Goal: Task Accomplishment & Management: Manage account settings

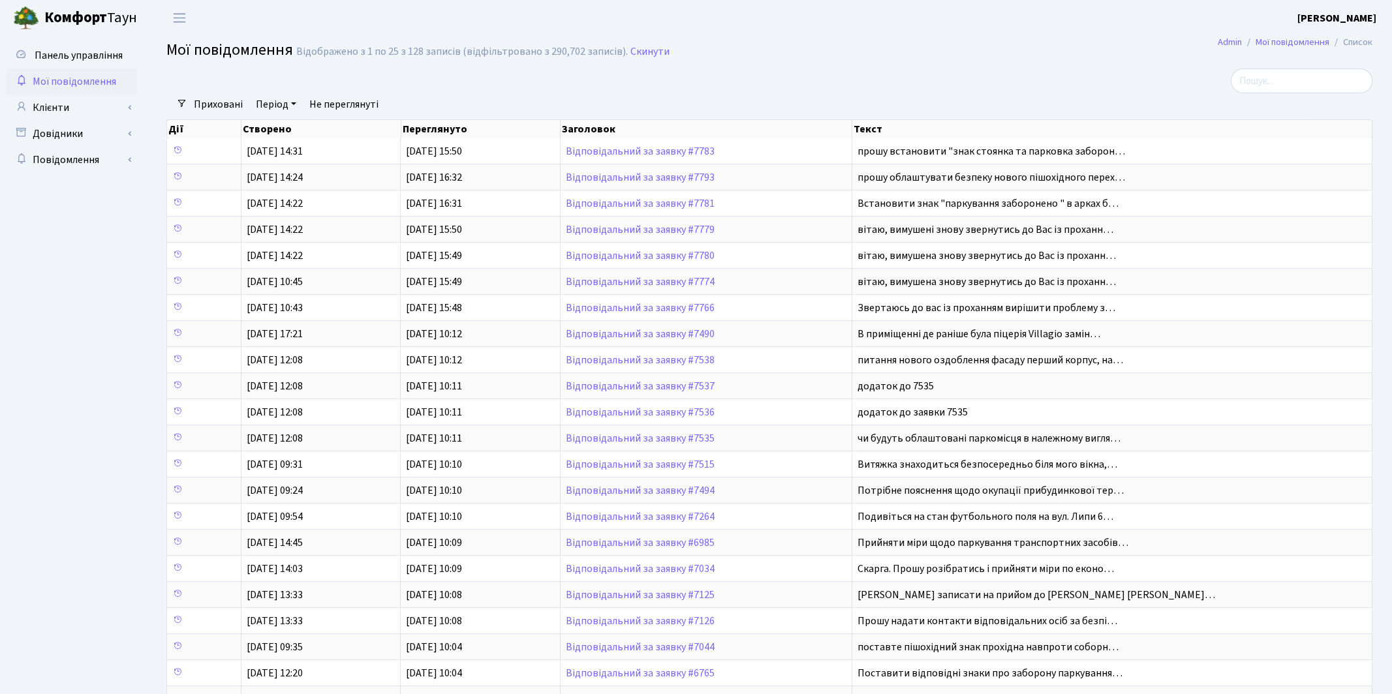
select select "25"
click at [56, 110] on link "Клієнти" at bounding box center [72, 108] width 130 height 26
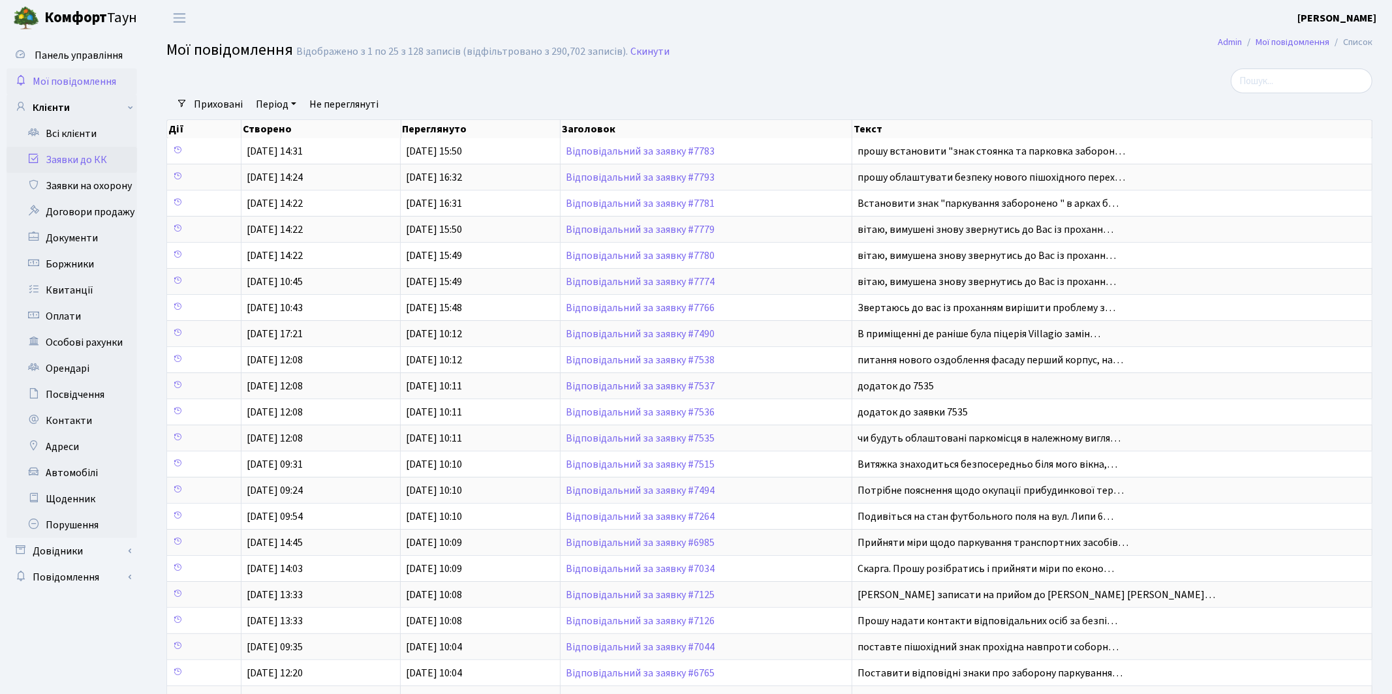
click at [91, 162] on link "Заявки до КК" at bounding box center [72, 160] width 130 height 26
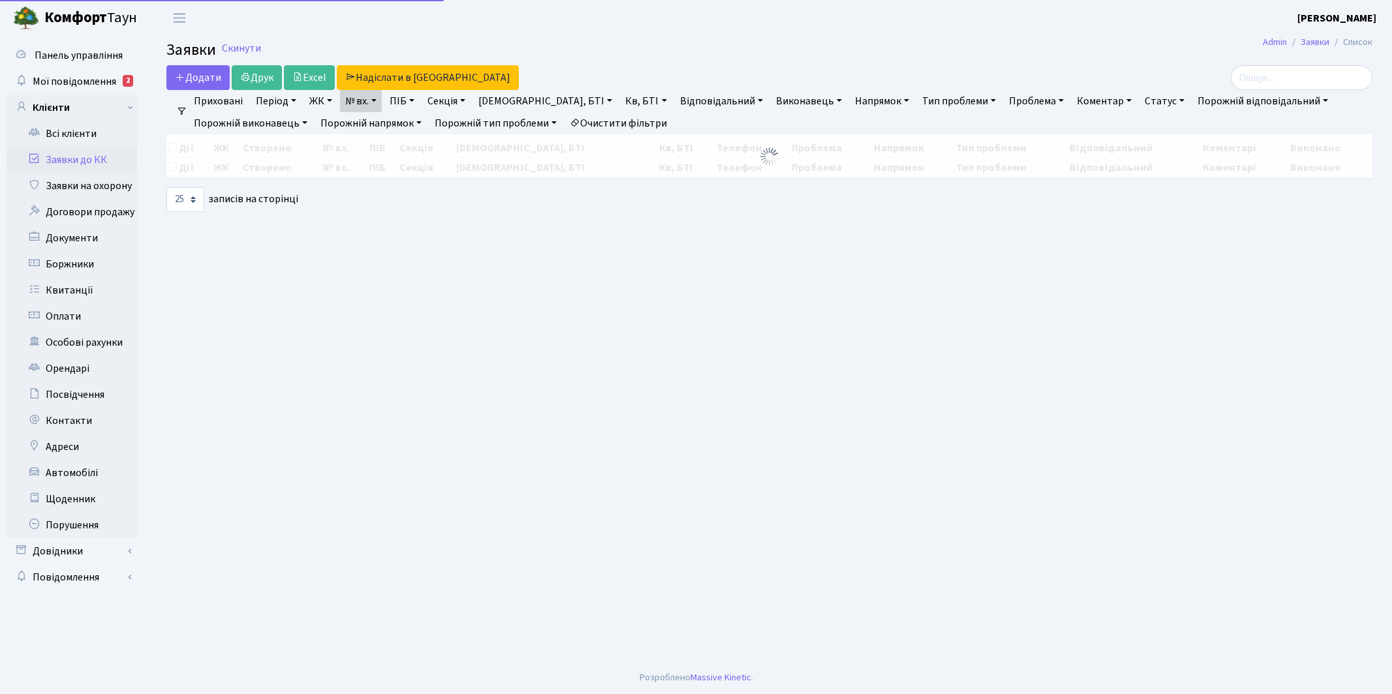
select select "25"
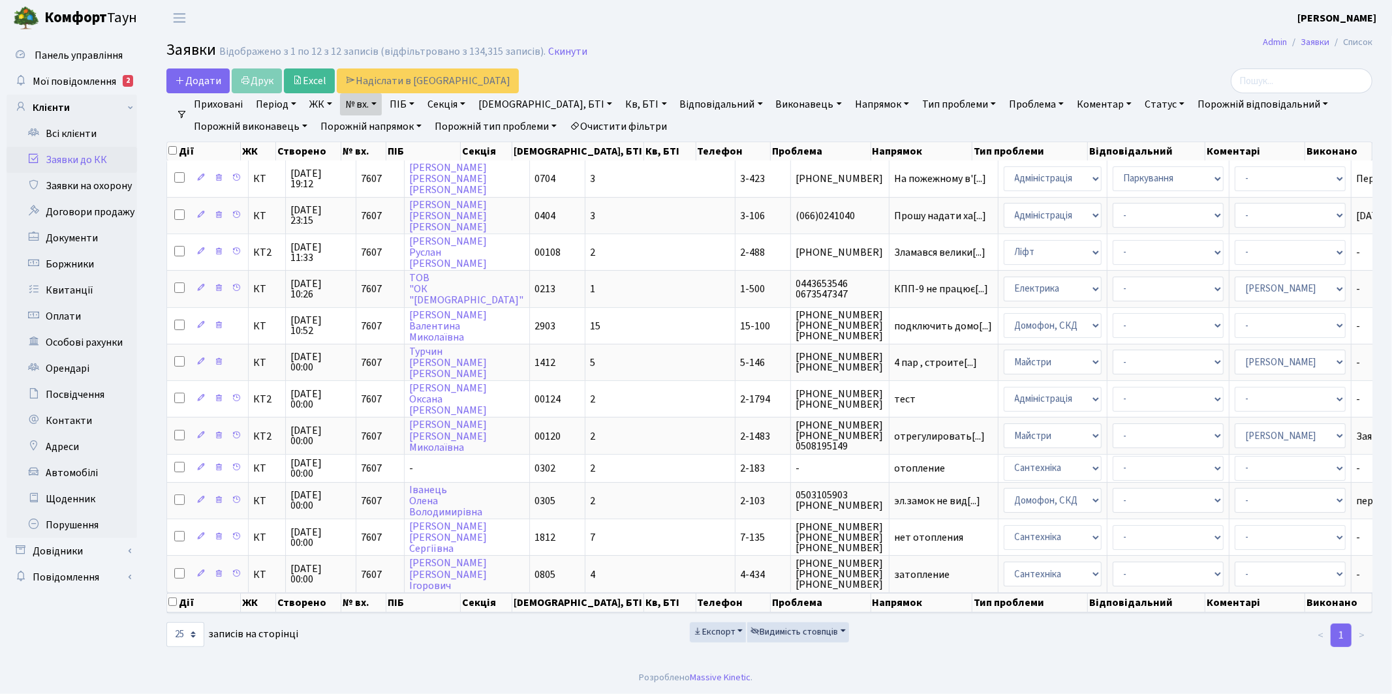
click at [281, 100] on link "Період" at bounding box center [276, 104] width 51 height 22
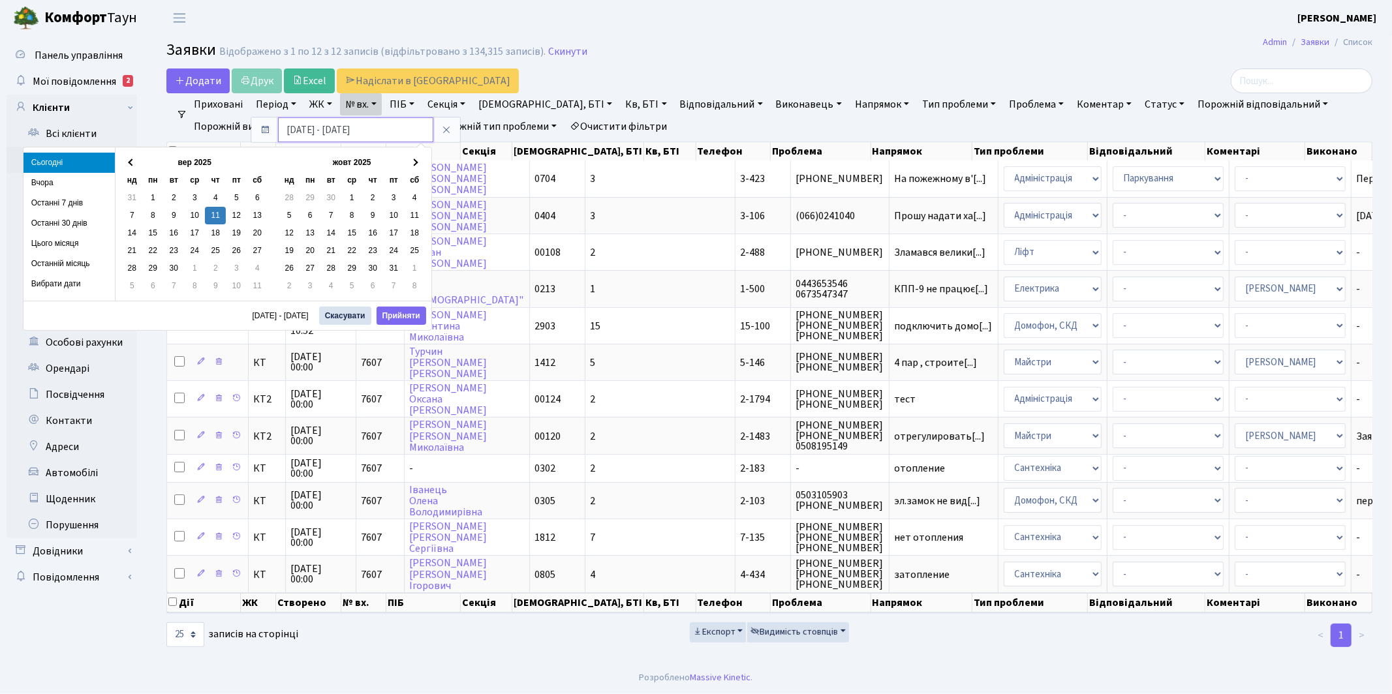
click at [305, 132] on input "[DATE] - [DATE]" at bounding box center [355, 129] width 155 height 25
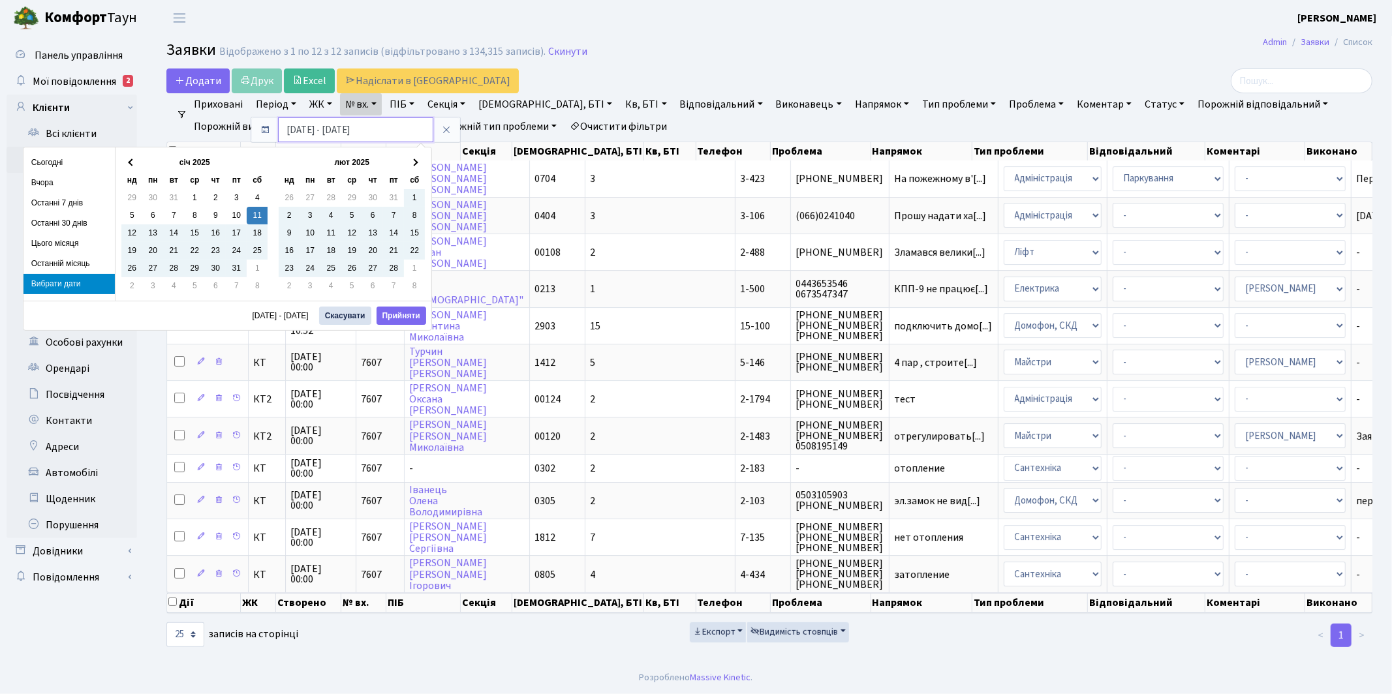
click at [293, 132] on input "11.01.2025 - 11.09.2025" at bounding box center [355, 129] width 155 height 25
type input "01.01.2025 - 11.09.2025"
click at [410, 317] on button "Прийняти" at bounding box center [401, 316] width 50 height 18
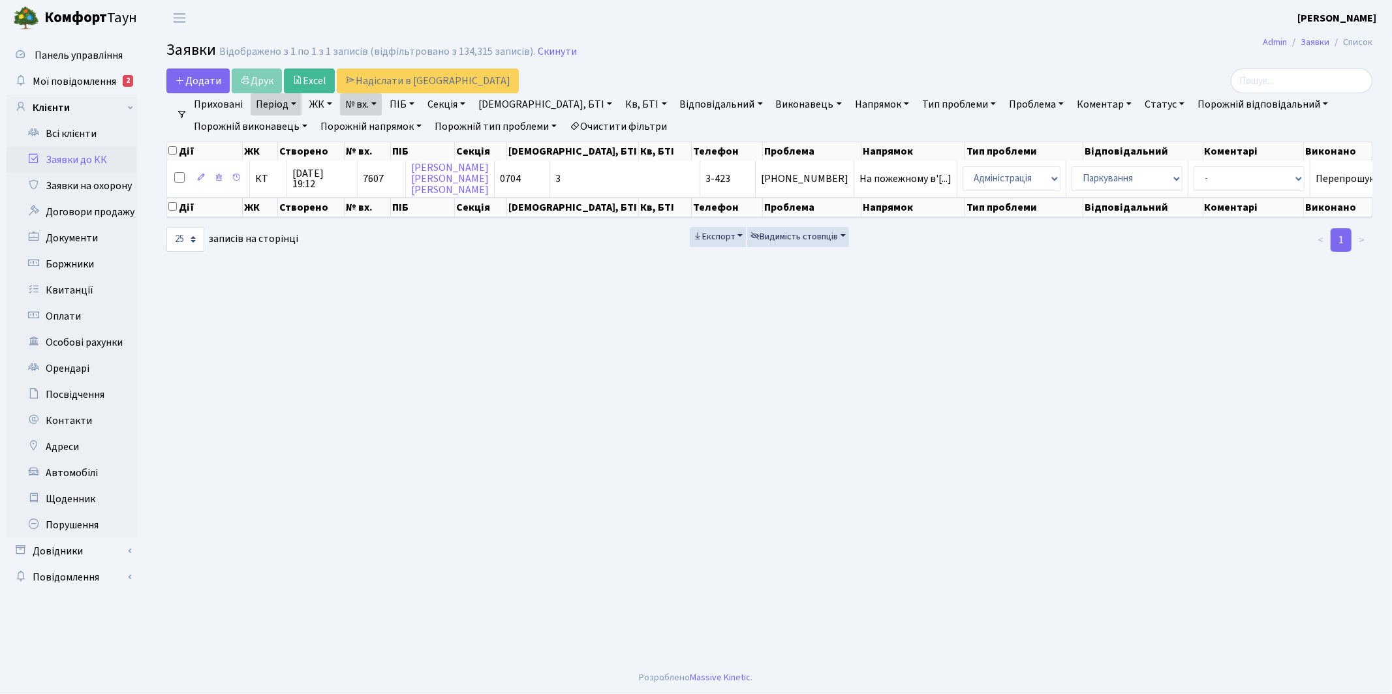
click at [361, 97] on link "№ вх." at bounding box center [361, 104] width 42 height 22
click at [434, 127] on icon at bounding box center [430, 130] width 10 height 10
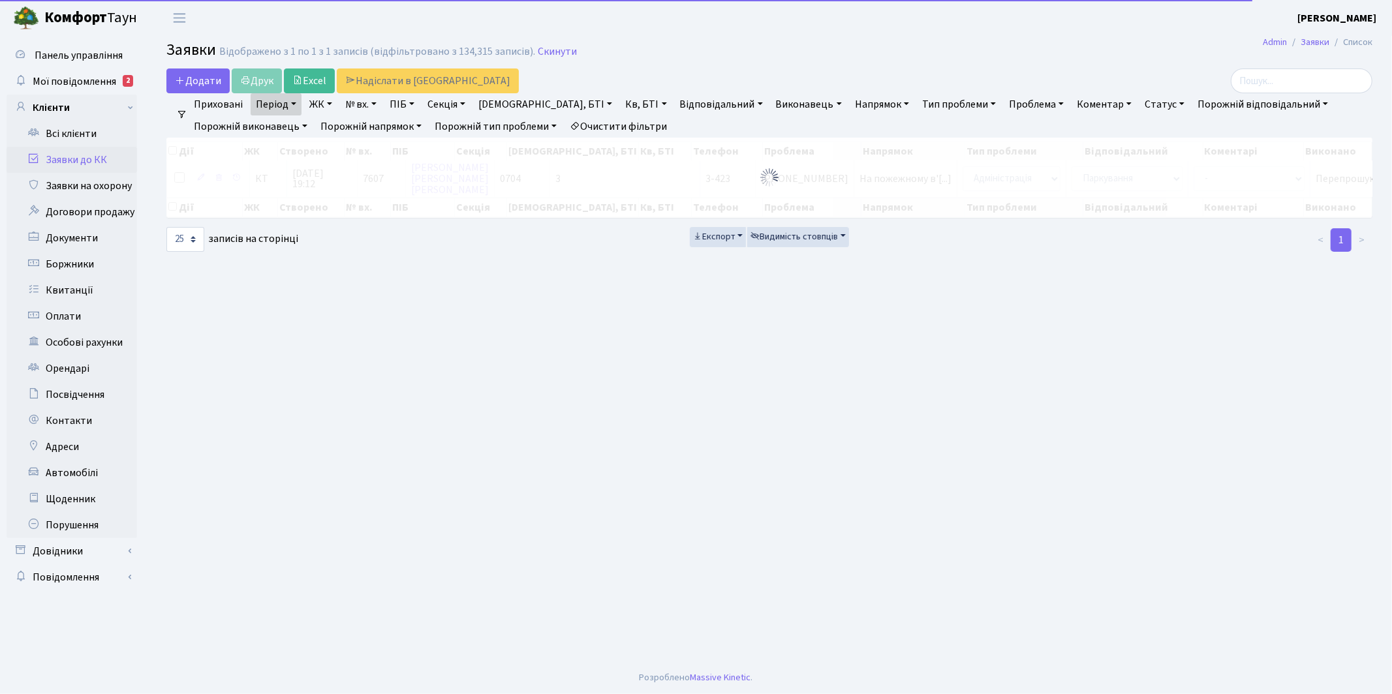
click at [370, 101] on link "№ вх." at bounding box center [361, 104] width 42 height 22
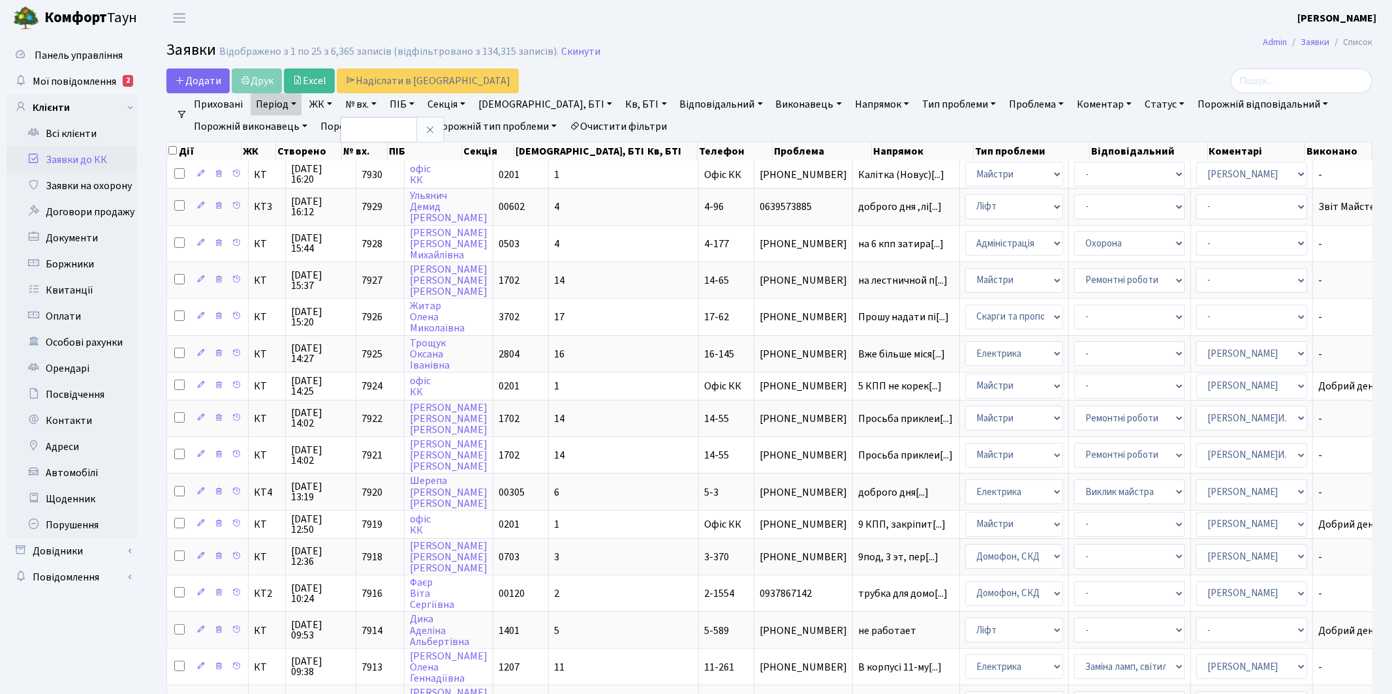
click at [675, 100] on link "Відповідальний" at bounding box center [721, 104] width 93 height 22
click at [850, 101] on link "Напрямок" at bounding box center [882, 104] width 65 height 22
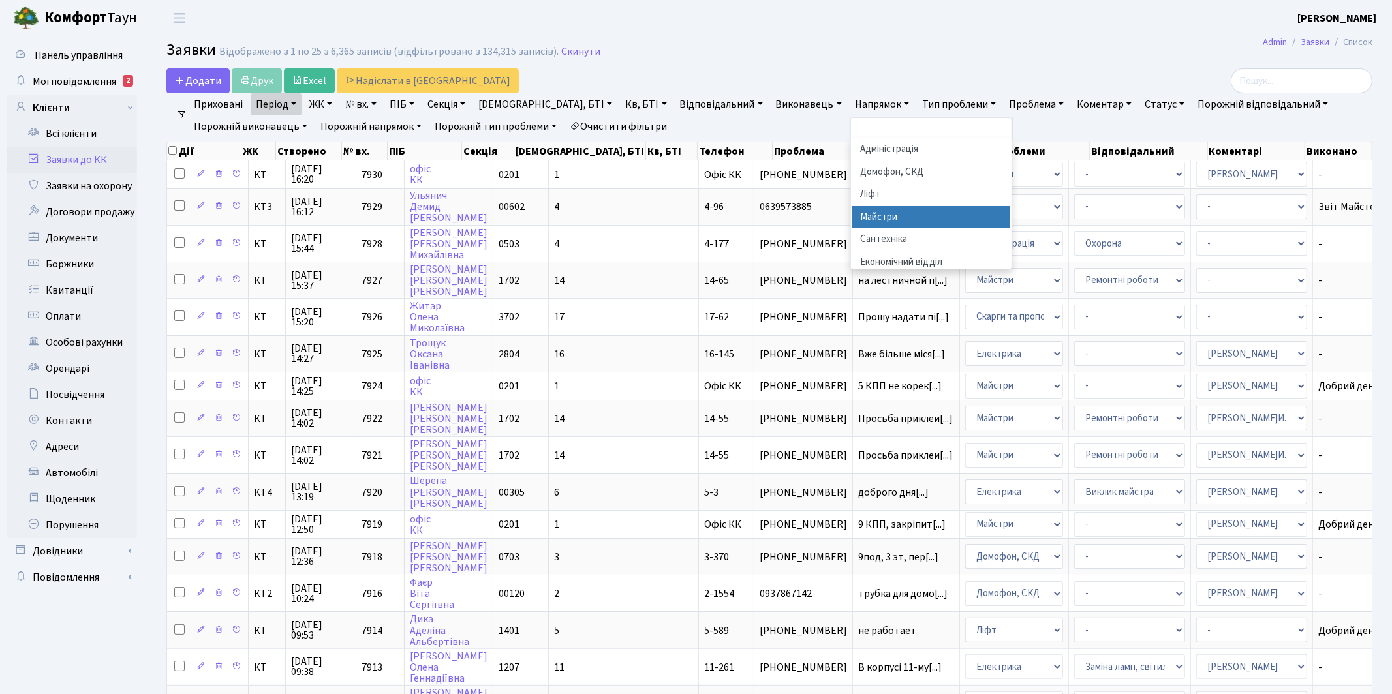
click at [852, 219] on li "Майстри" at bounding box center [931, 217] width 158 height 23
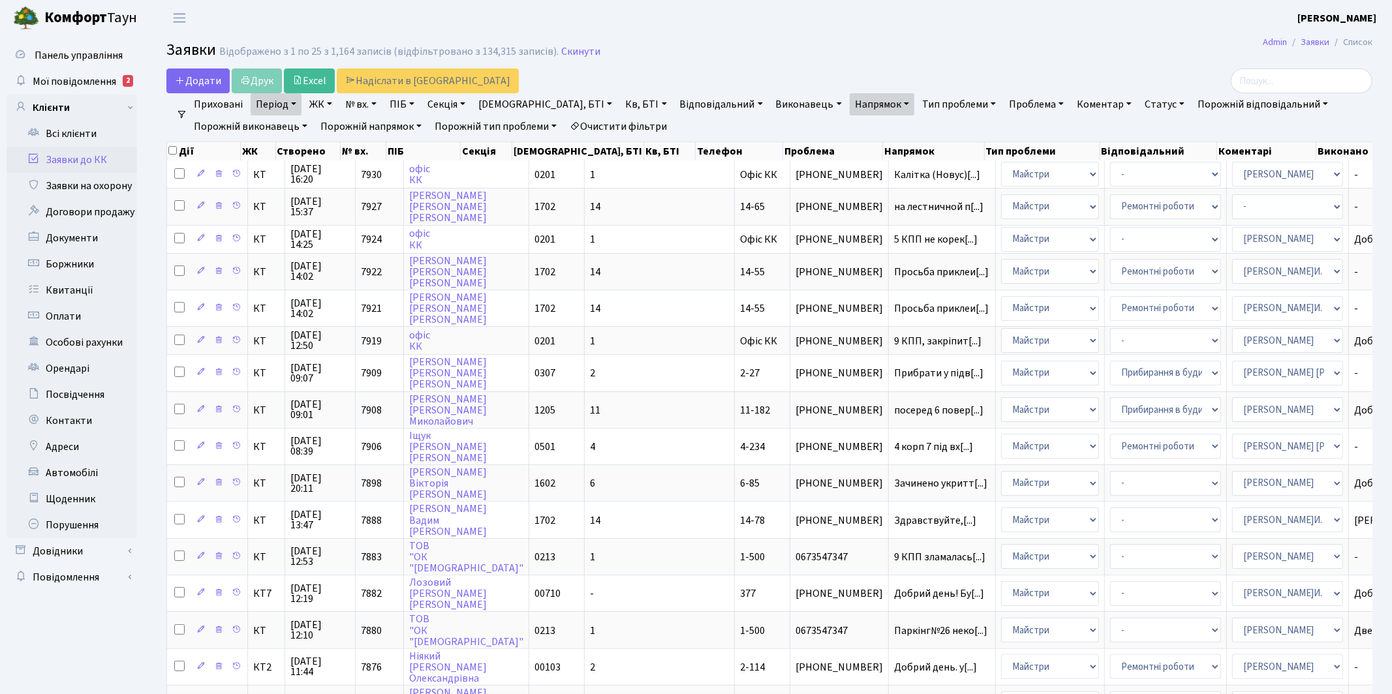
click at [1139, 102] on link "Статус" at bounding box center [1164, 104] width 50 height 22
click at [1140, 179] on link "Не виконано" at bounding box center [1191, 184] width 103 height 20
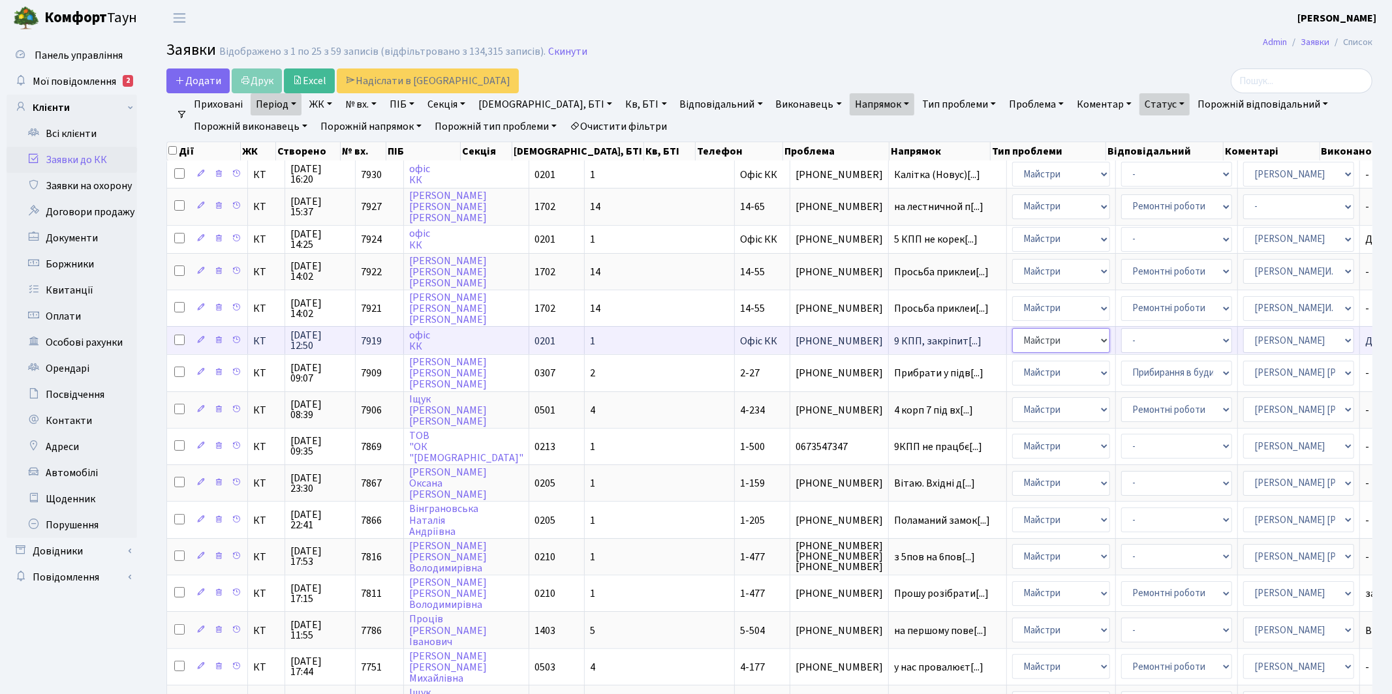
click at [1012, 337] on select "- Адміністрація Домофон, СКД Ліфт Майстри Сантехніка Економічний відділ Електри…" at bounding box center [1061, 340] width 98 height 25
select select "3"
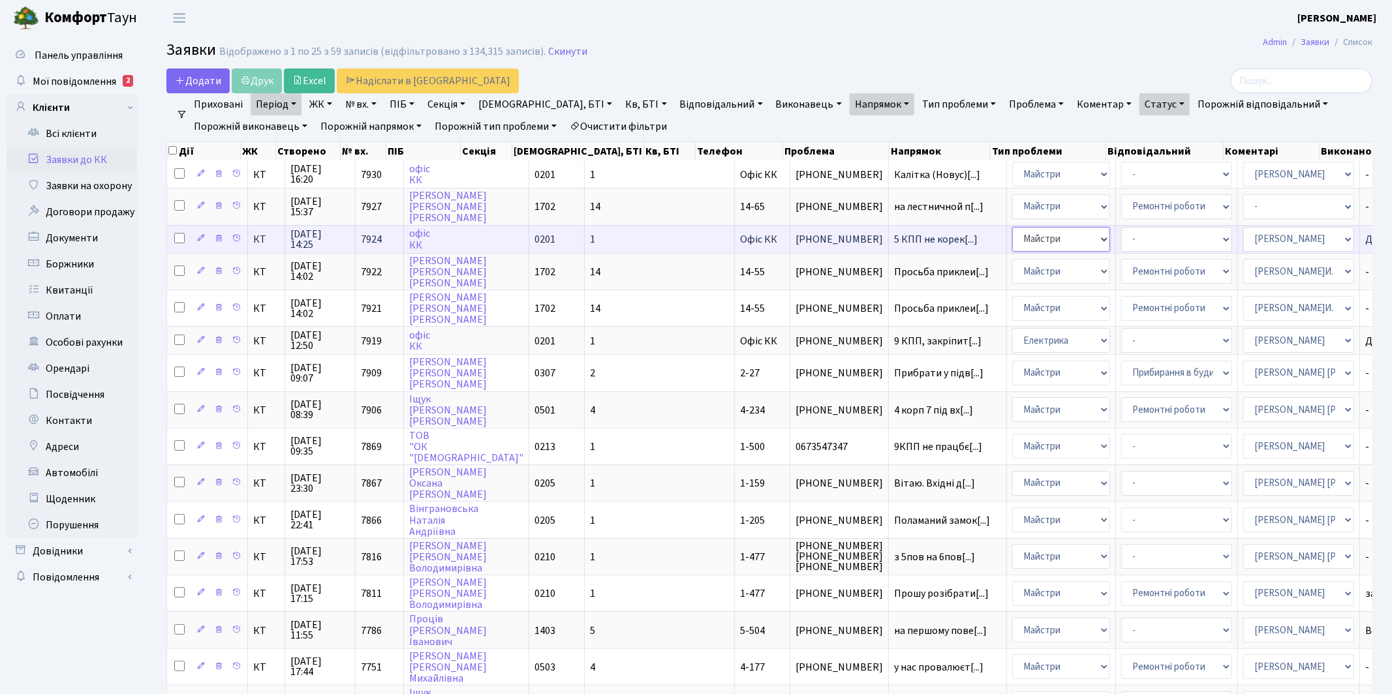
click at [1012, 237] on select "- Адміністрація Домофон, СКД Ліфт Майстри Сантехніка Економічний відділ Електри…" at bounding box center [1061, 239] width 98 height 25
select select "3"
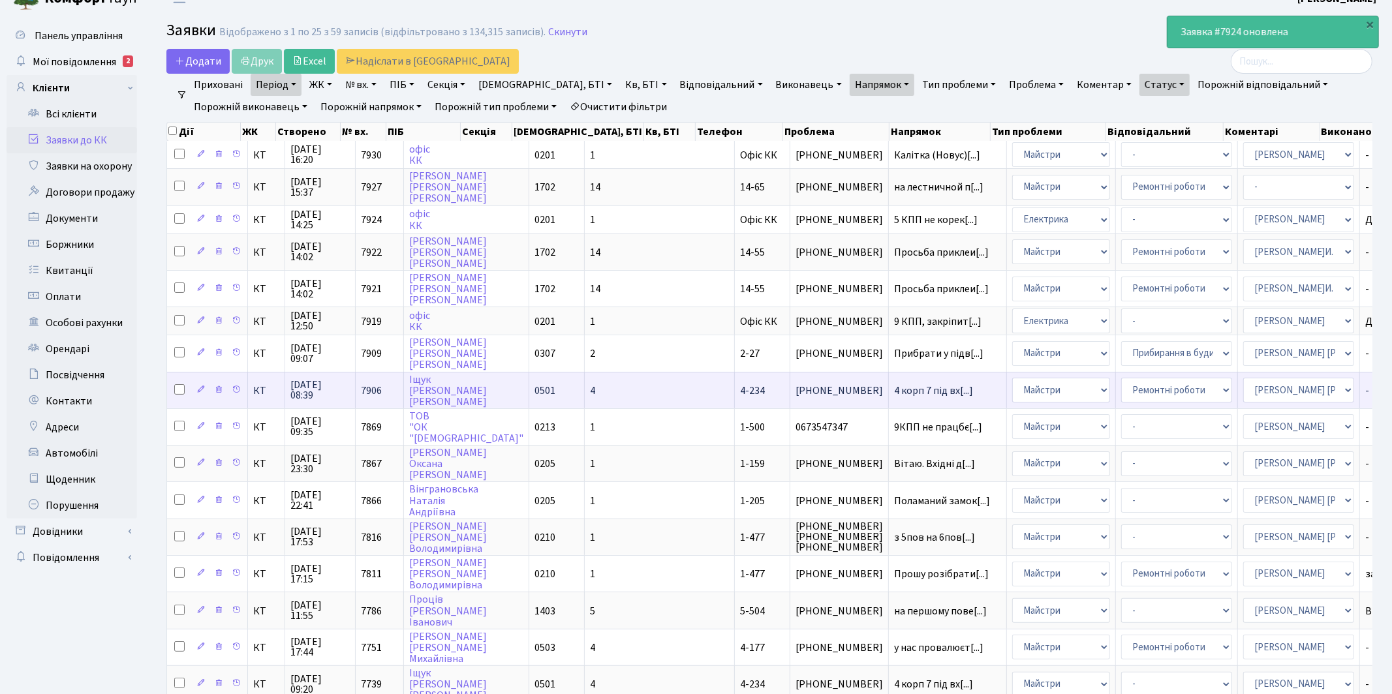
scroll to position [27, 0]
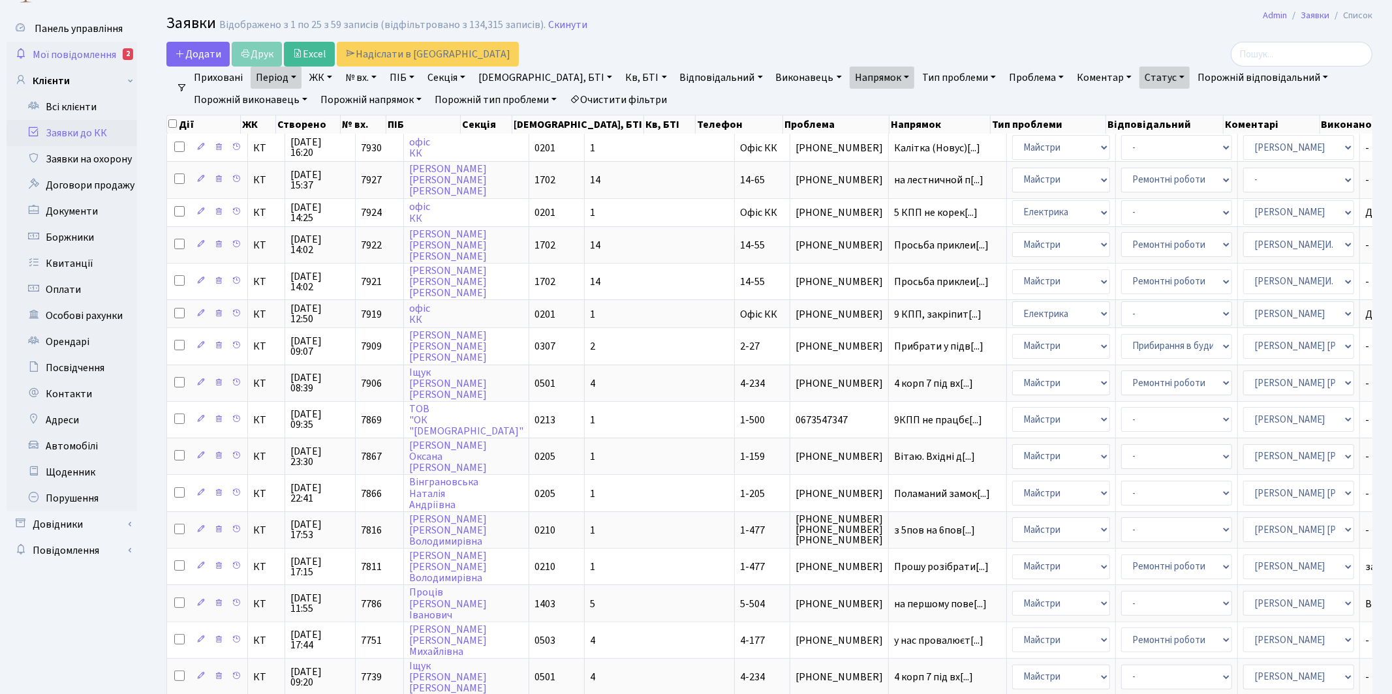
click at [84, 54] on span "Мої повідомлення" at bounding box center [75, 55] width 84 height 14
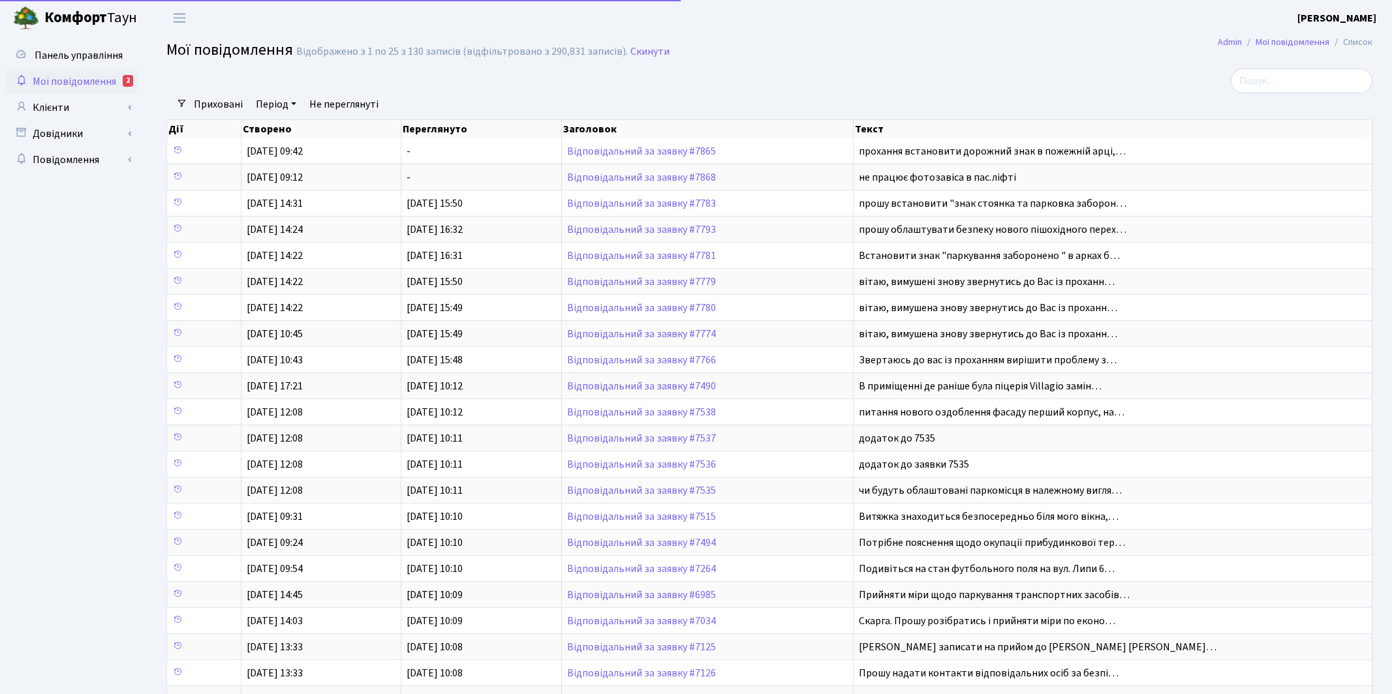
select select "25"
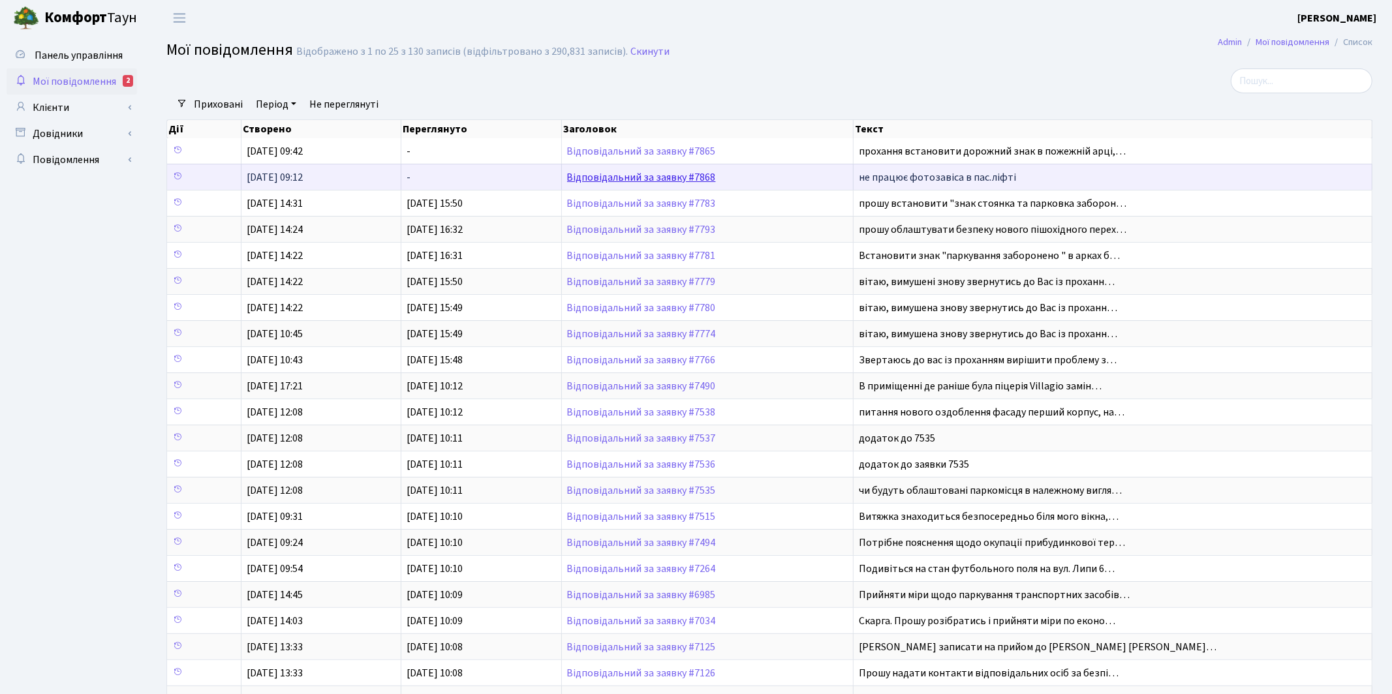
click at [634, 175] on link "Відповідальний за заявку #7868" at bounding box center [641, 177] width 149 height 14
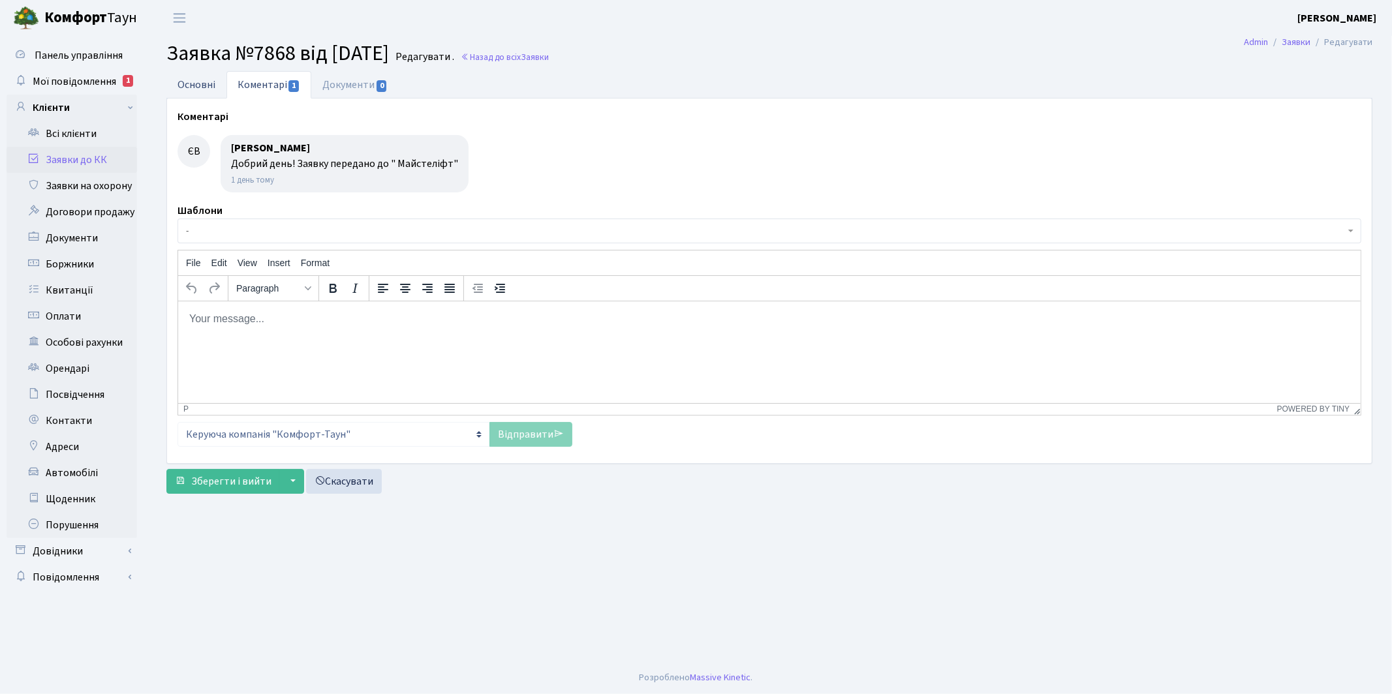
click at [197, 84] on link "Основні" at bounding box center [196, 84] width 60 height 27
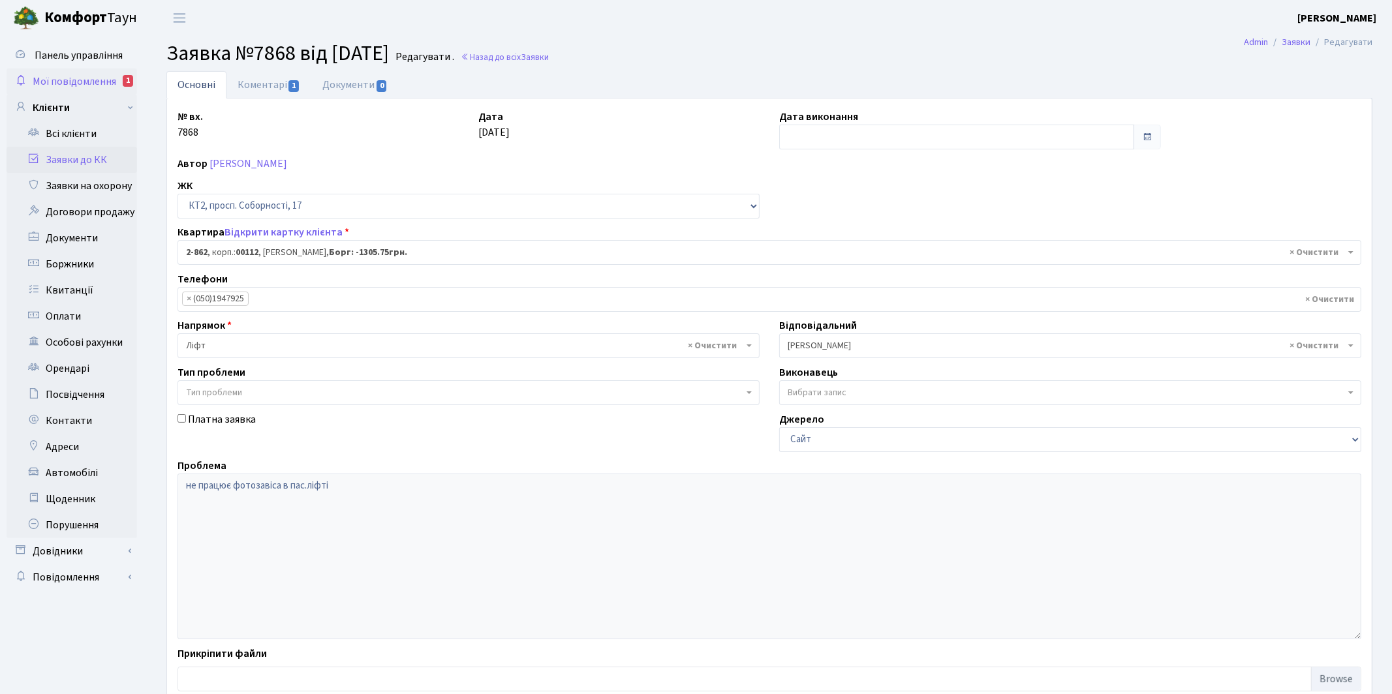
click at [87, 85] on span "Мої повідомлення" at bounding box center [75, 81] width 84 height 14
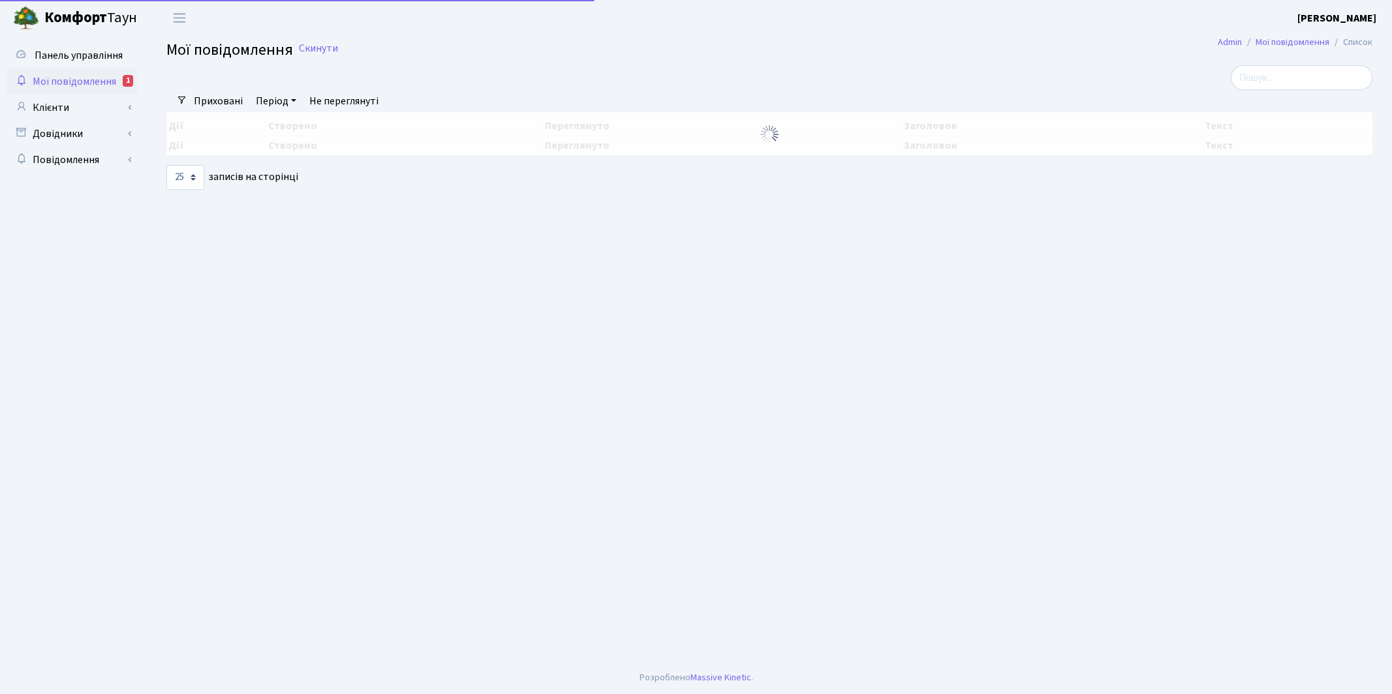
select select "25"
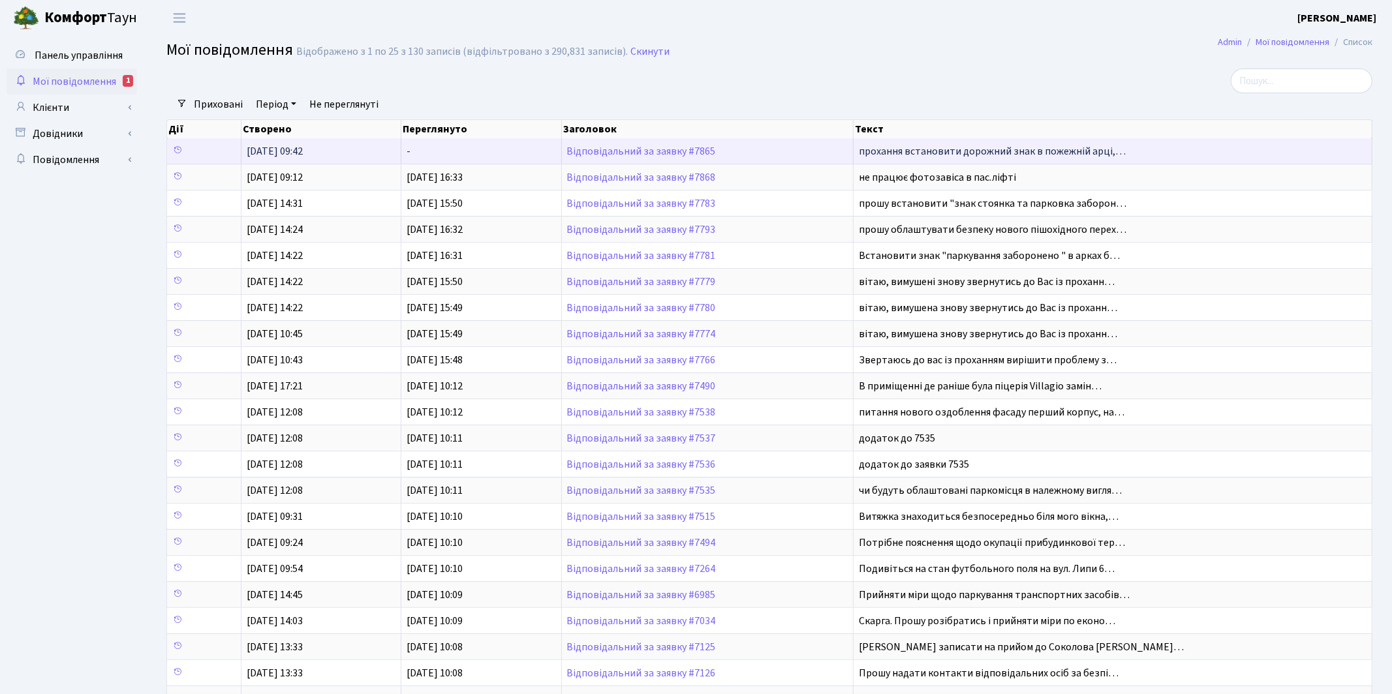
click at [615, 157] on td "Відповідальний за заявку #7865" at bounding box center [708, 150] width 292 height 25
click at [611, 149] on link "Відповідальний за заявку #7865" at bounding box center [641, 151] width 149 height 14
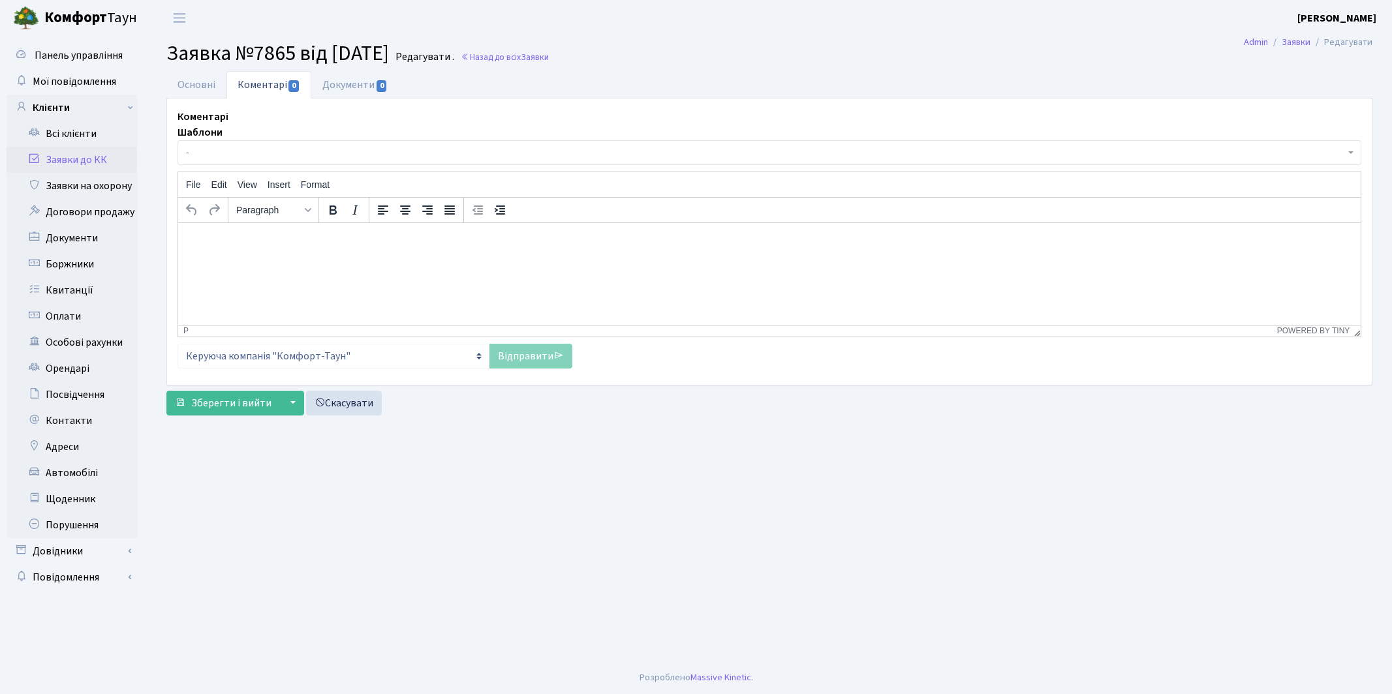
select select "19012"
select select "66"
click at [208, 83] on link "Основні" at bounding box center [196, 84] width 60 height 27
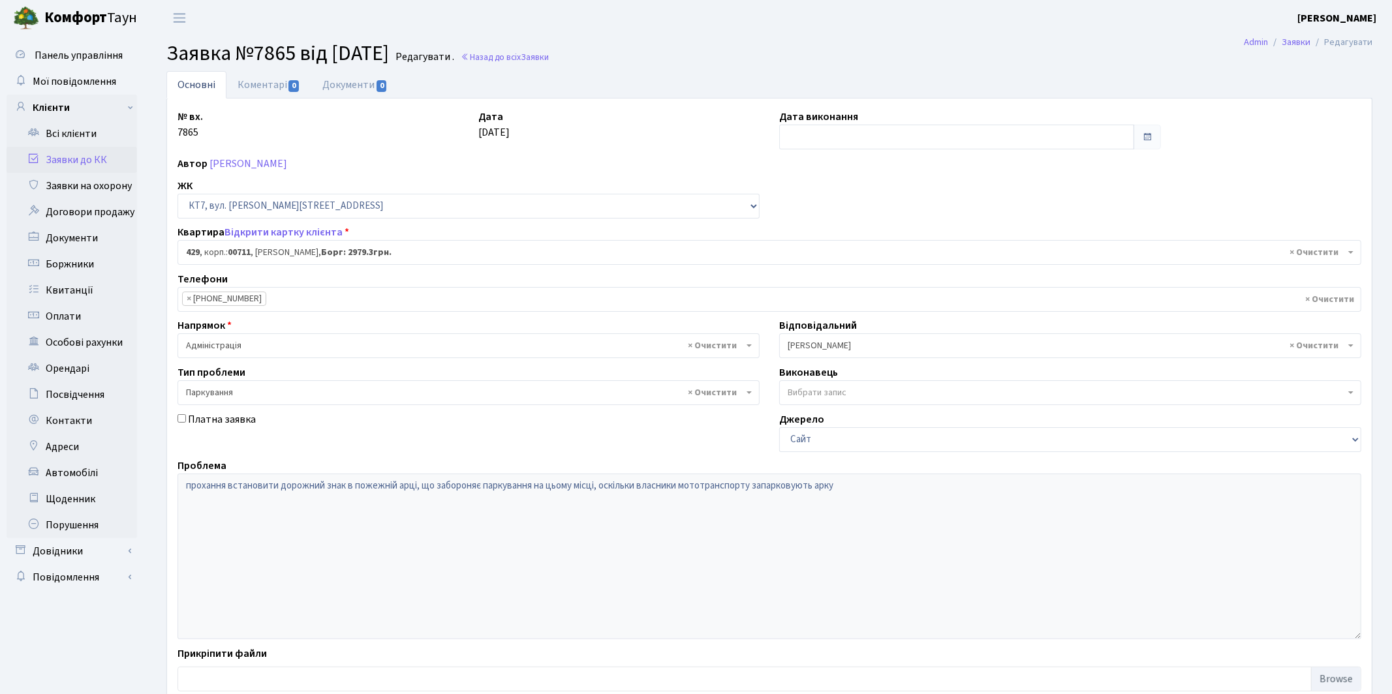
click at [831, 343] on span "× Якін Іван" at bounding box center [1066, 345] width 557 height 13
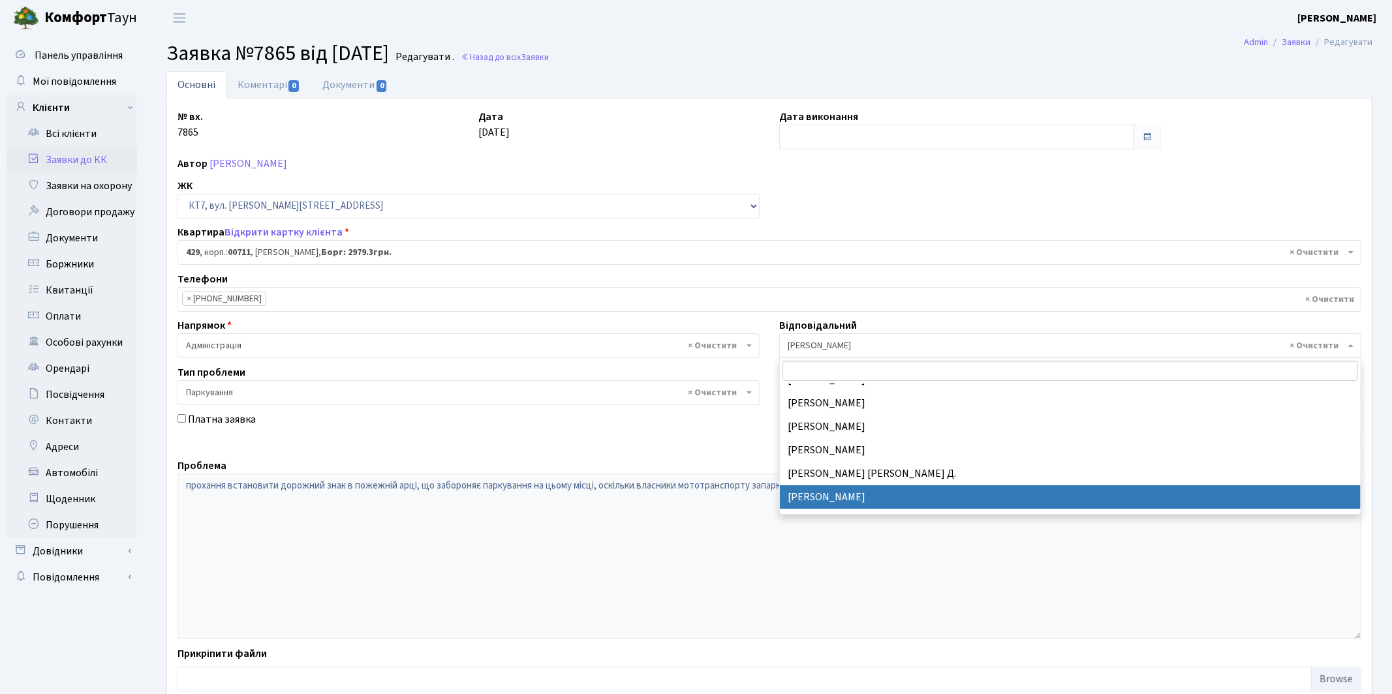
scroll to position [329, 0]
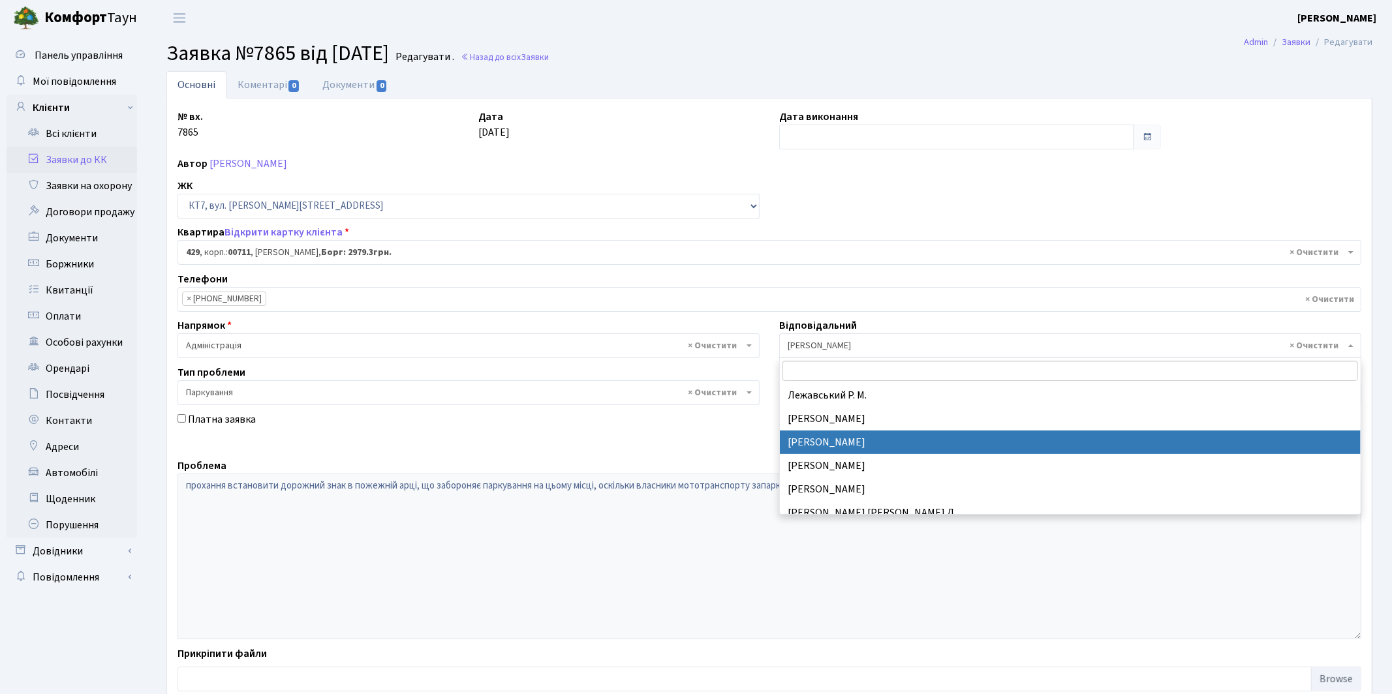
select select "25"
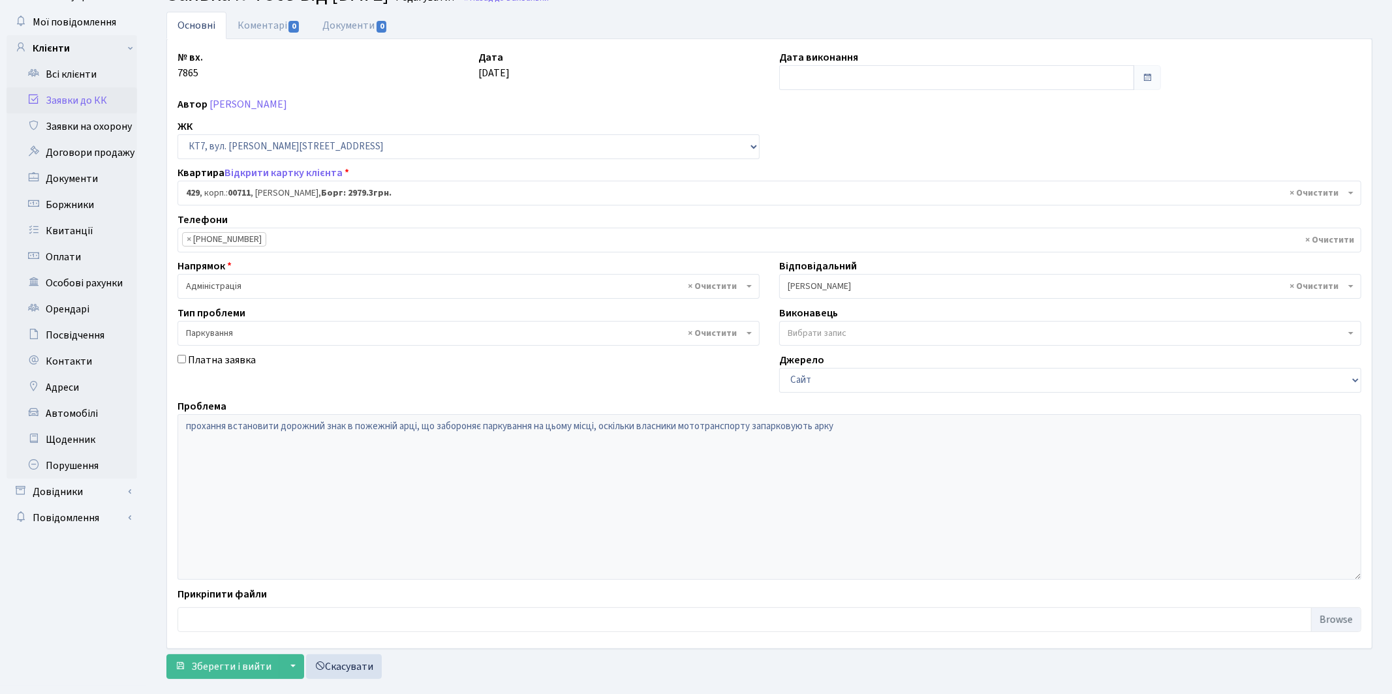
scroll to position [84, 0]
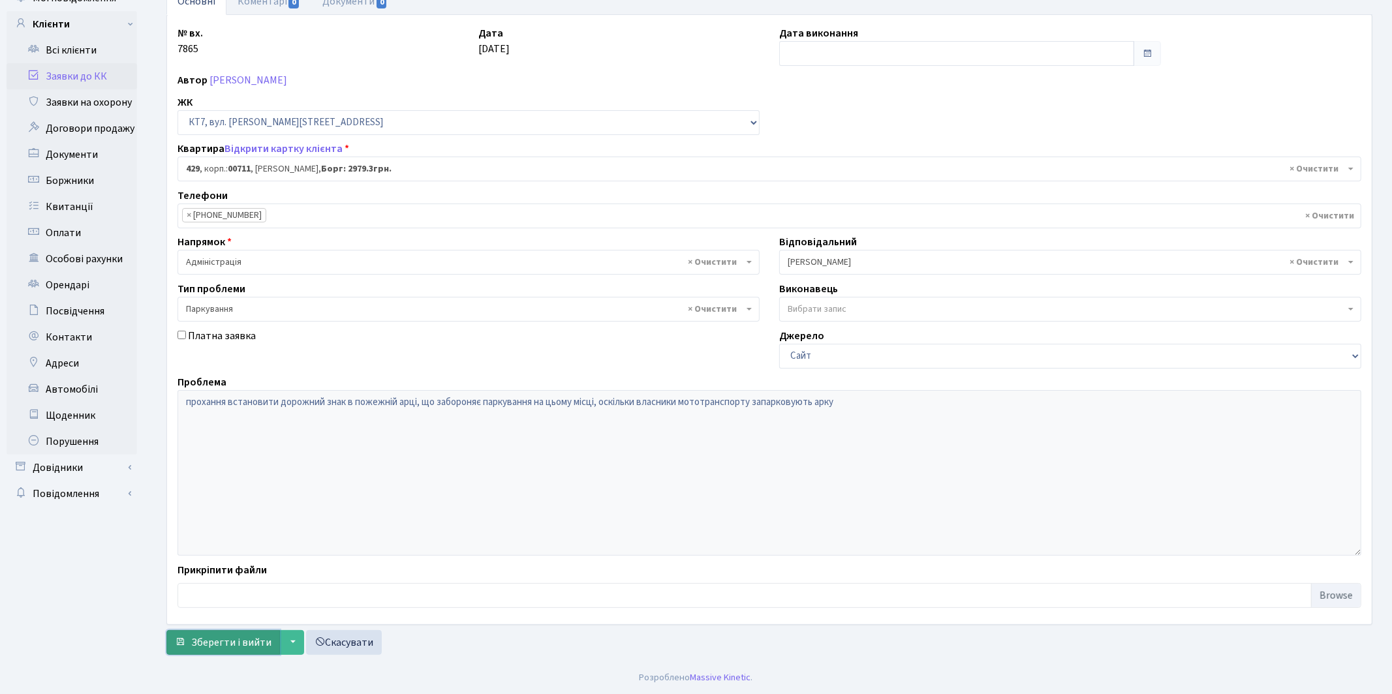
click at [222, 640] on span "Зберегти і вийти" at bounding box center [231, 643] width 80 height 14
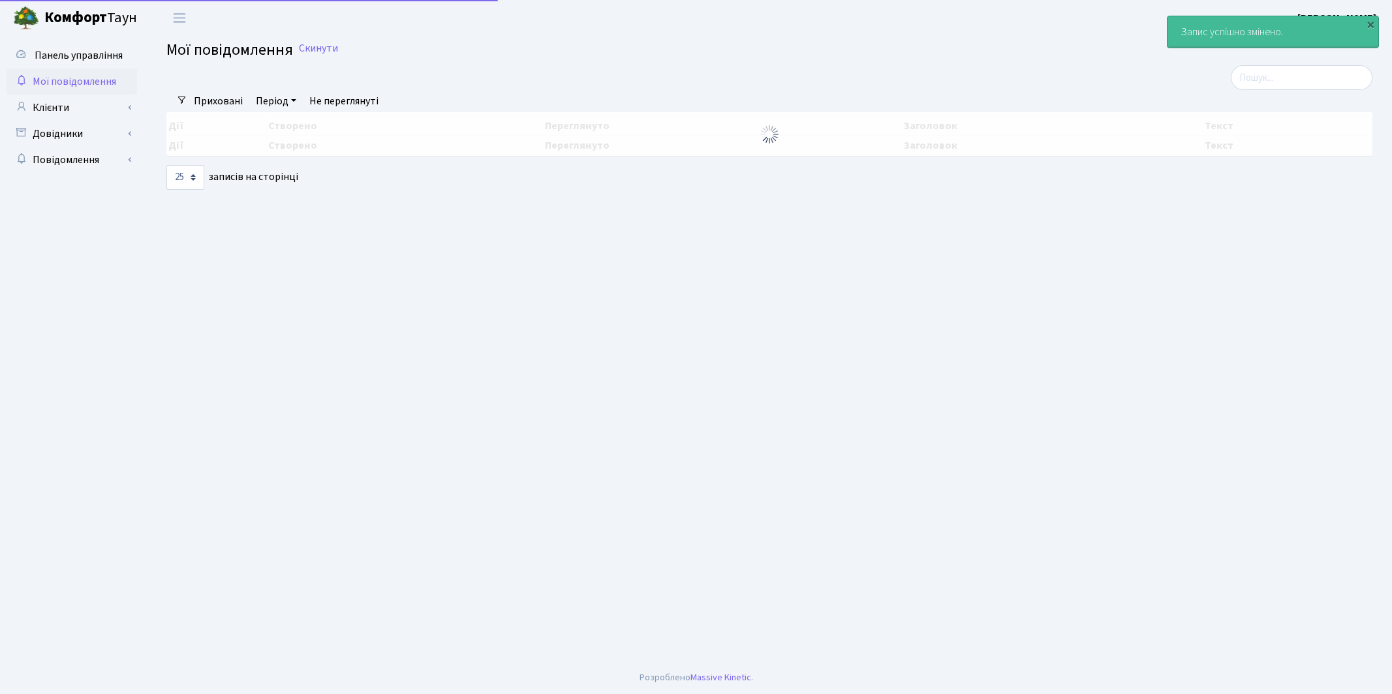
select select "25"
